Goal: Feedback & Contribution: Submit feedback/report problem

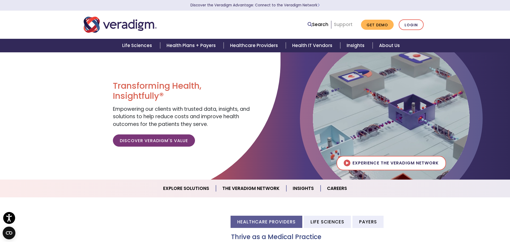
click at [341, 25] on link "Support" at bounding box center [343, 24] width 19 height 6
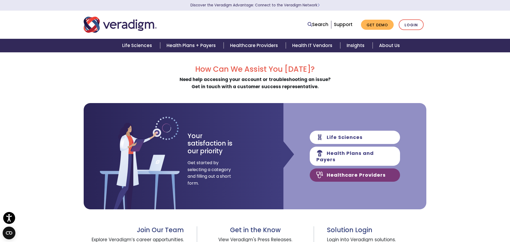
click at [365, 174] on link "Healthcare Providers" at bounding box center [354, 174] width 90 height 13
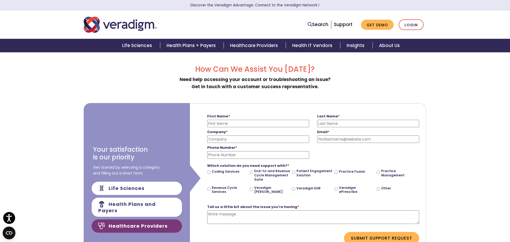
click at [241, 123] on input "First Name *" at bounding box center [258, 123] width 102 height 7
type input "Allen"
type input "Thorpe"
type input "Hackensack Meridian Health"
click at [333, 138] on input "Email *" at bounding box center [368, 138] width 102 height 7
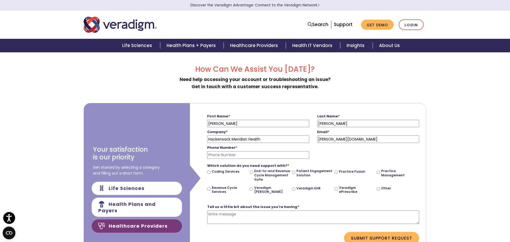
type input "allen.thorpe@hmhn.org"
click at [265, 158] on input "Phone Number *" at bounding box center [258, 154] width 102 height 7
type input "7323790129"
click at [294, 190] on input "Veradigm EHR" at bounding box center [293, 188] width 3 height 3
radio input "true"
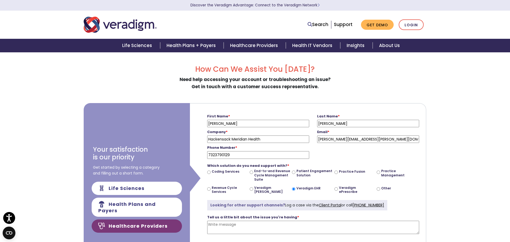
click at [379, 190] on input "Other" at bounding box center [377, 188] width 3 height 3
radio input "true"
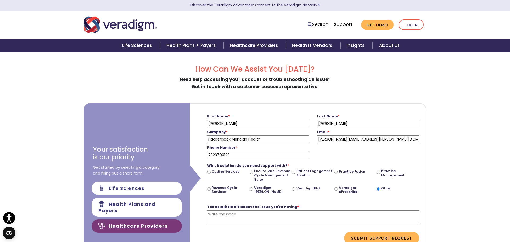
click at [249, 216] on textarea "Tell us a little bit about the issue you're having *" at bounding box center [313, 217] width 212 height 14
click at [252, 215] on textarea "Tell us a little bit about the issue you're having *" at bounding box center [313, 217] width 212 height 14
click at [351, 214] on textarea "I work for Hackensack Meridian Health IT. We have a request from one of our pra…" at bounding box center [313, 217] width 212 height 14
click at [399, 213] on textarea "I work for Hackensack Meridian Health IT. We have a request from one of our amb…" at bounding box center [313, 217] width 212 height 14
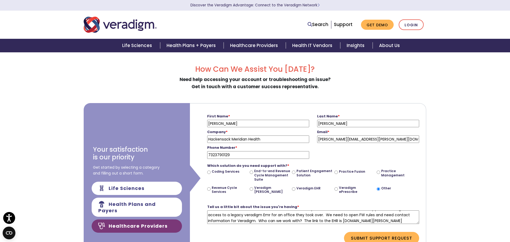
scroll to position [6, 0]
drag, startPoint x: 398, startPoint y: 222, endPoint x: 342, endPoint y: 224, distance: 55.8
click at [342, 224] on div "Tell us a little bit about the issue you're having * I work for Hackensack Meri…" at bounding box center [313, 216] width 212 height 32
paste textarea "10038026.vehr.veradigmcloud.com"
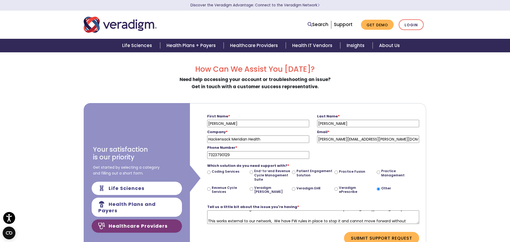
scroll to position [23, 0]
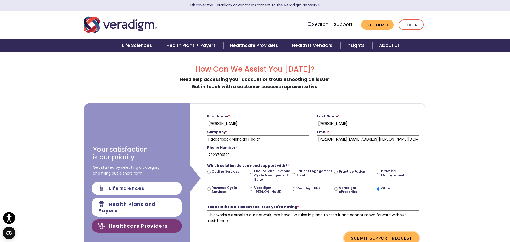
type textarea "I work for Hackensack Meridian Health IT. We have a request from one of our amb…"
click at [404, 238] on button "Submit Support Request" at bounding box center [381, 238] width 75 height 12
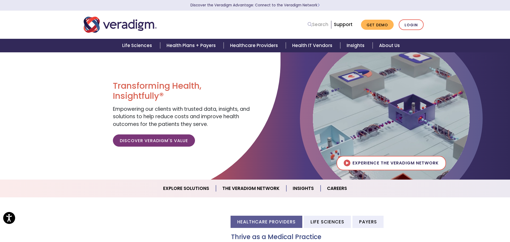
click at [316, 23] on link "Search" at bounding box center [317, 24] width 21 height 7
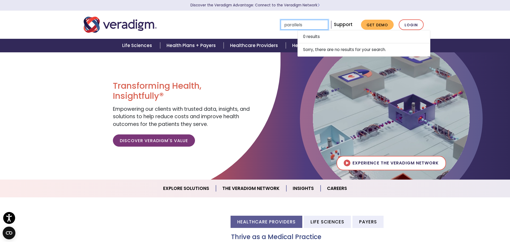
type input "parallels"
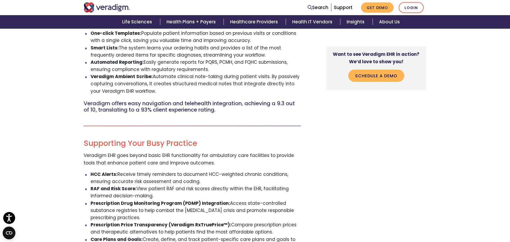
scroll to position [362, 0]
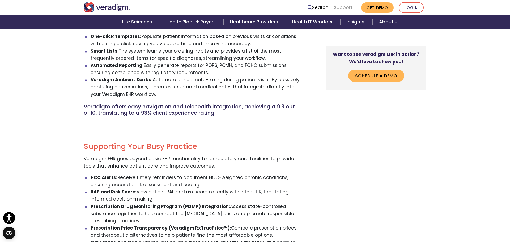
click at [347, 10] on link "Support" at bounding box center [343, 7] width 19 height 6
